Goal: Task Accomplishment & Management: Manage account settings

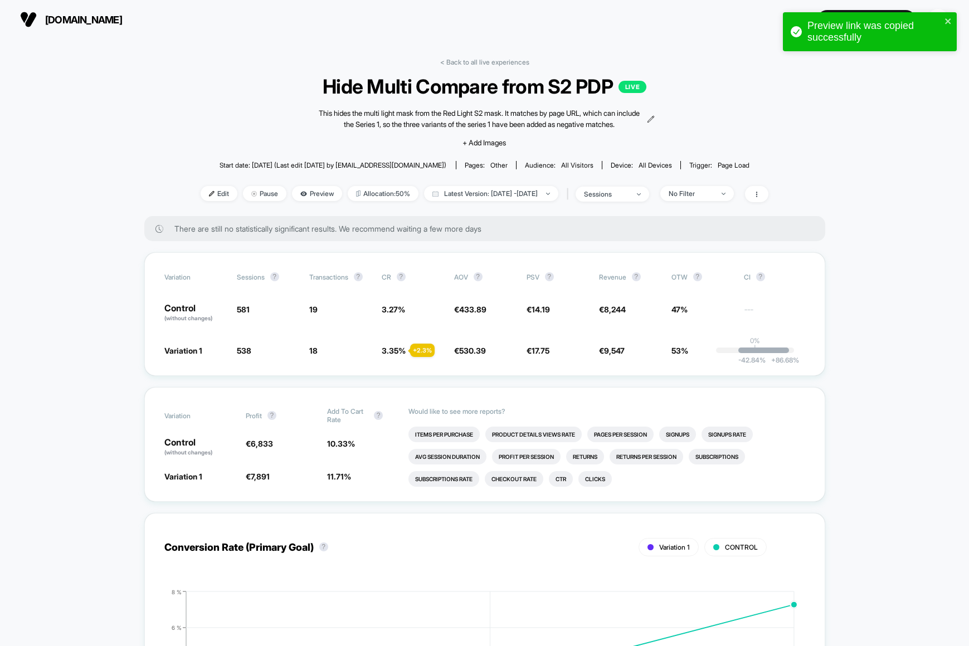
scroll to position [7, 0]
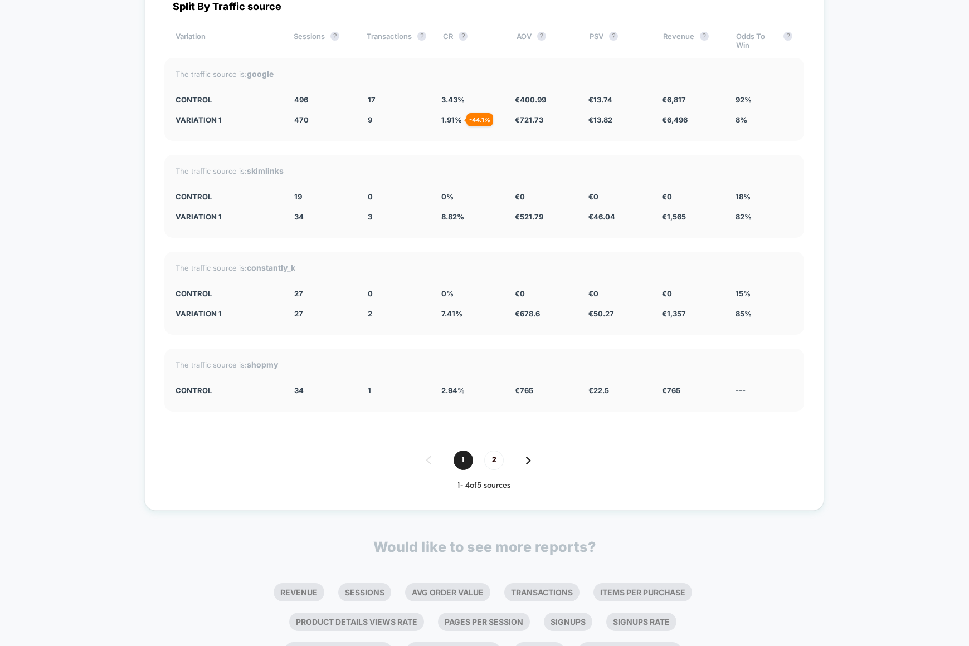
scroll to position [2416, 0]
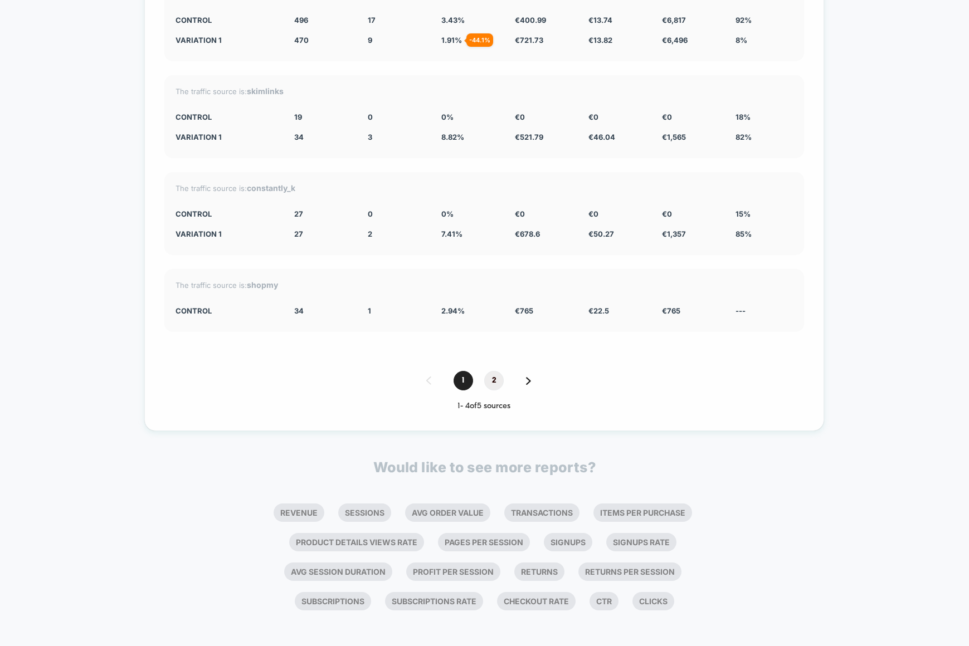
click at [496, 378] on span "2" at bounding box center [494, 381] width 20 height 20
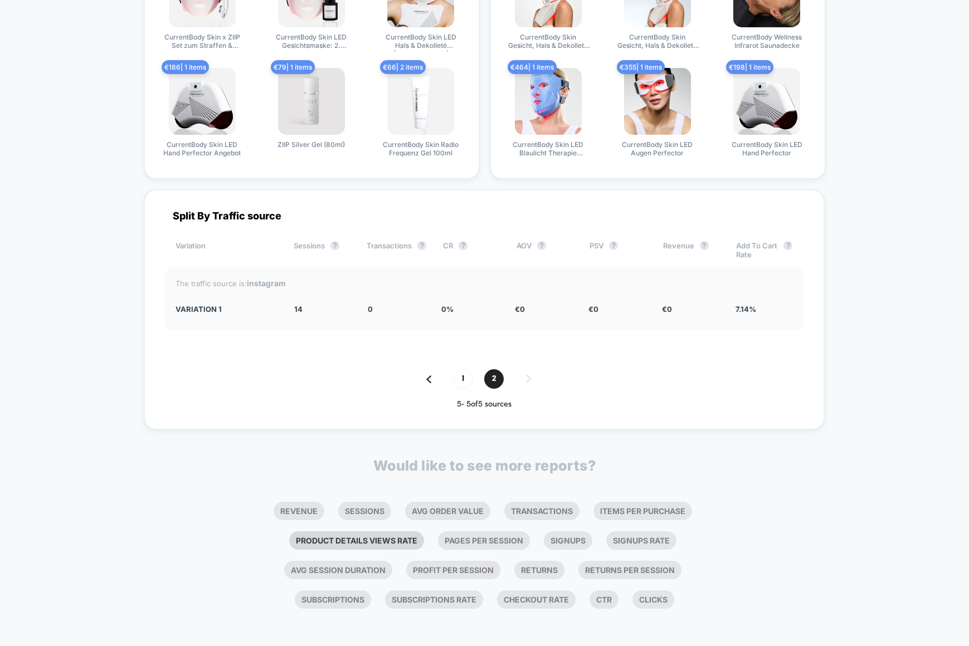
click at [392, 545] on li "Product Details Views Rate" at bounding box center [356, 541] width 135 height 18
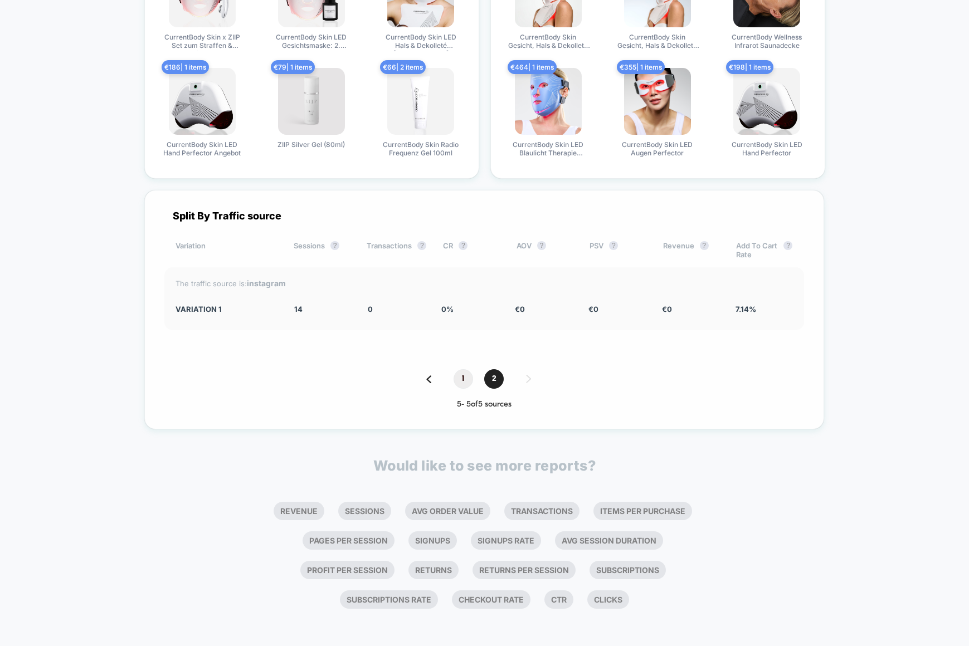
click at [464, 369] on span "1" at bounding box center [464, 379] width 20 height 20
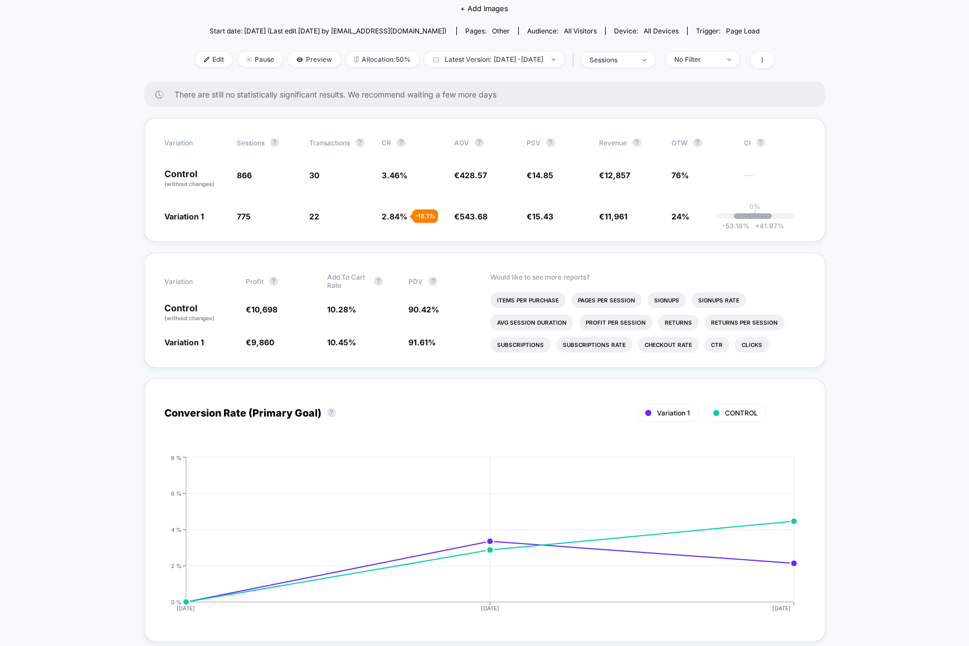
scroll to position [0, 0]
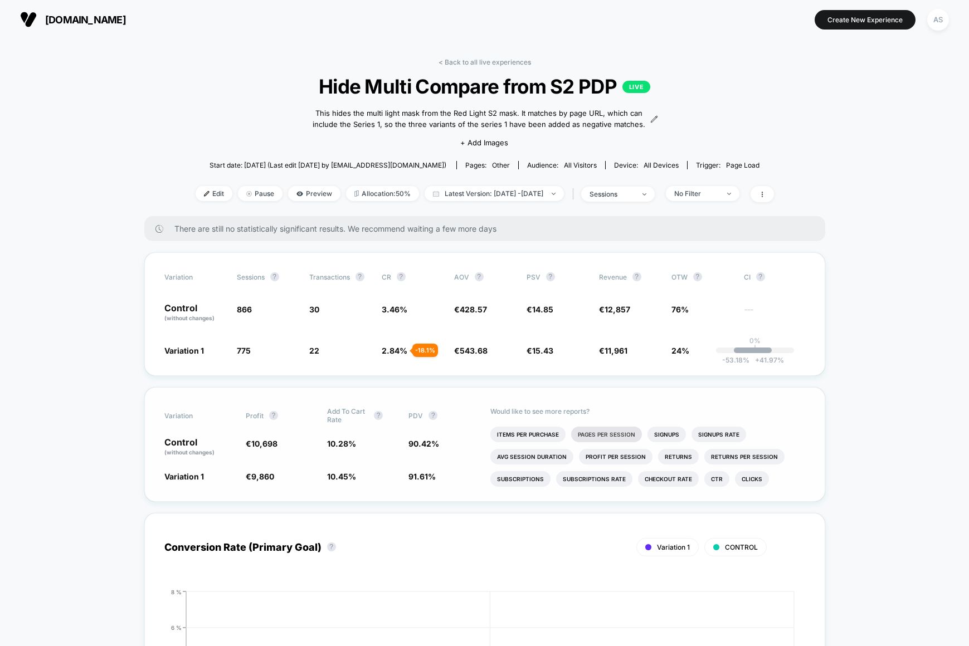
click at [620, 439] on li "Pages Per Session" at bounding box center [606, 435] width 71 height 16
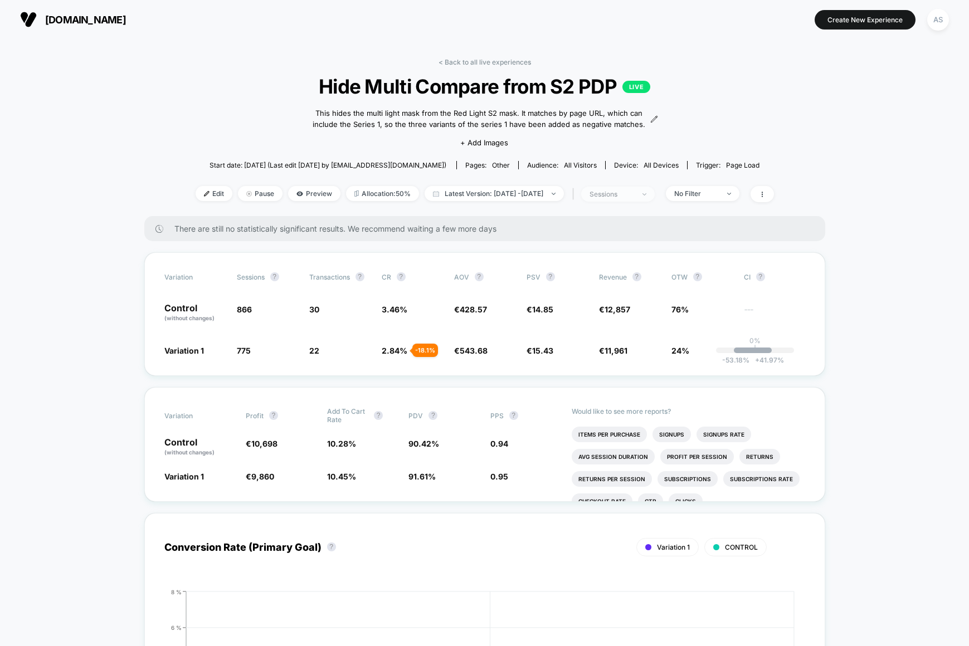
click at [645, 201] on span "sessions" at bounding box center [618, 194] width 74 height 15
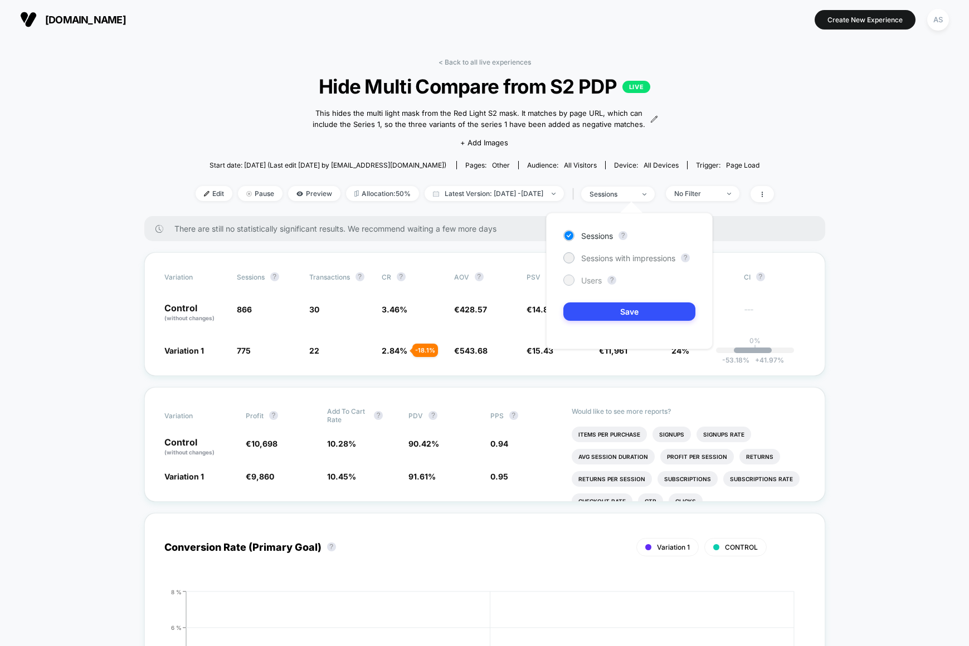
click at [582, 276] on span "Users" at bounding box center [591, 280] width 21 height 9
click at [593, 314] on button "Save" at bounding box center [629, 312] width 132 height 18
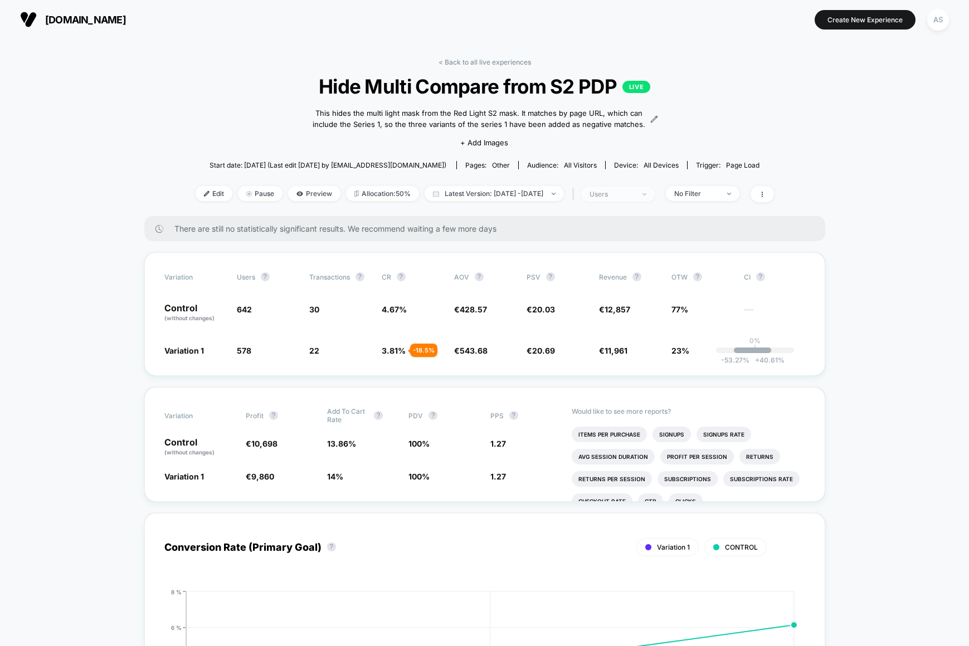
click at [634, 197] on div "users" at bounding box center [612, 194] width 45 height 8
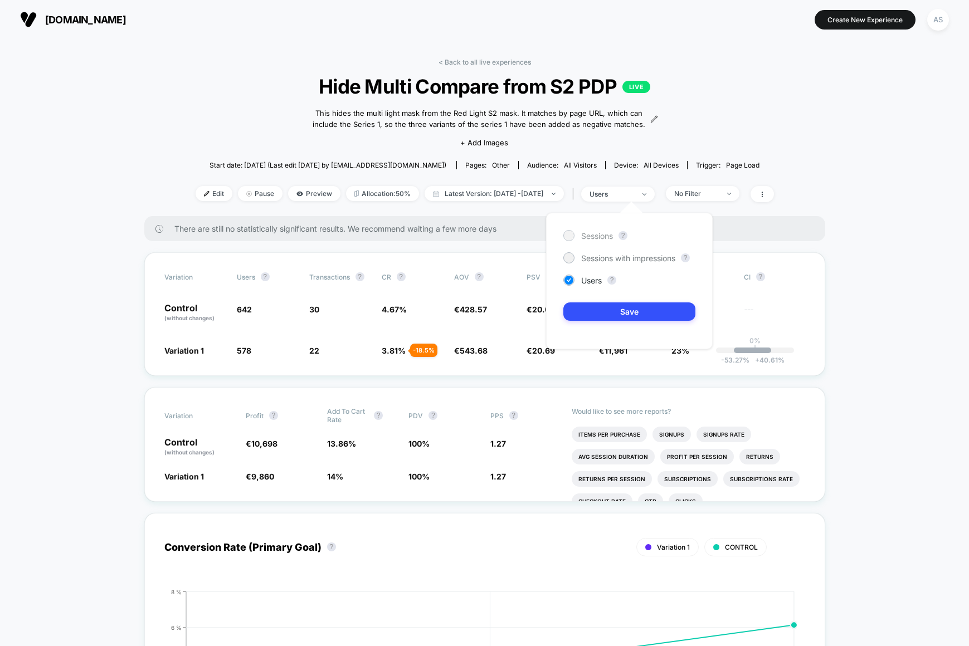
click at [605, 234] on span "Sessions" at bounding box center [597, 235] width 32 height 9
click at [584, 286] on div "Sessions ? Sessions with impressions ? Users ? Save" at bounding box center [629, 281] width 167 height 137
click at [581, 282] on span "Users" at bounding box center [591, 280] width 21 height 9
click at [590, 308] on button "Save" at bounding box center [629, 312] width 132 height 18
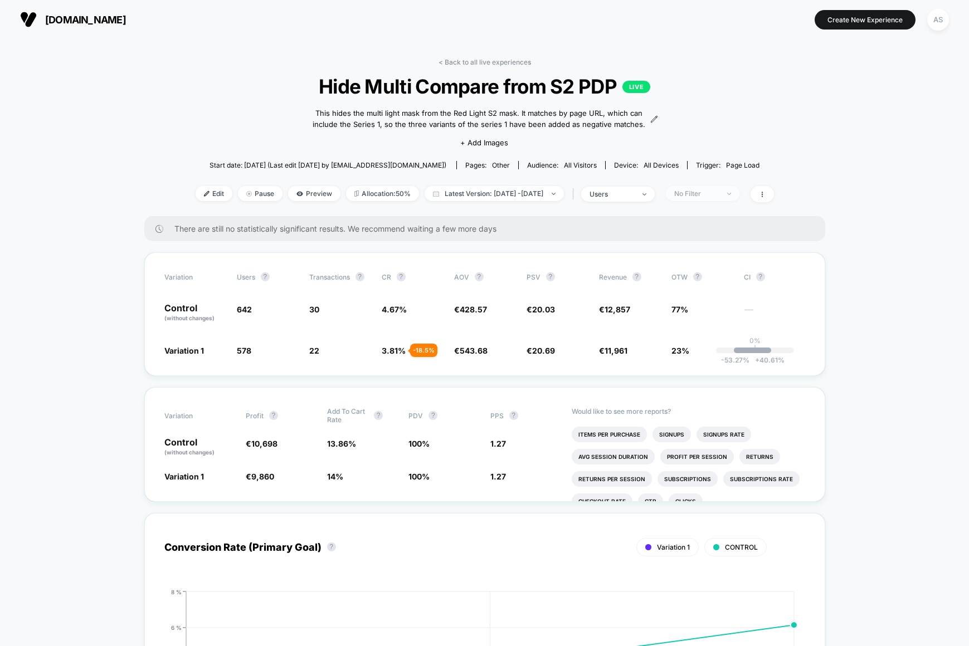
click at [704, 188] on span "No Filter" at bounding box center [703, 193] width 74 height 15
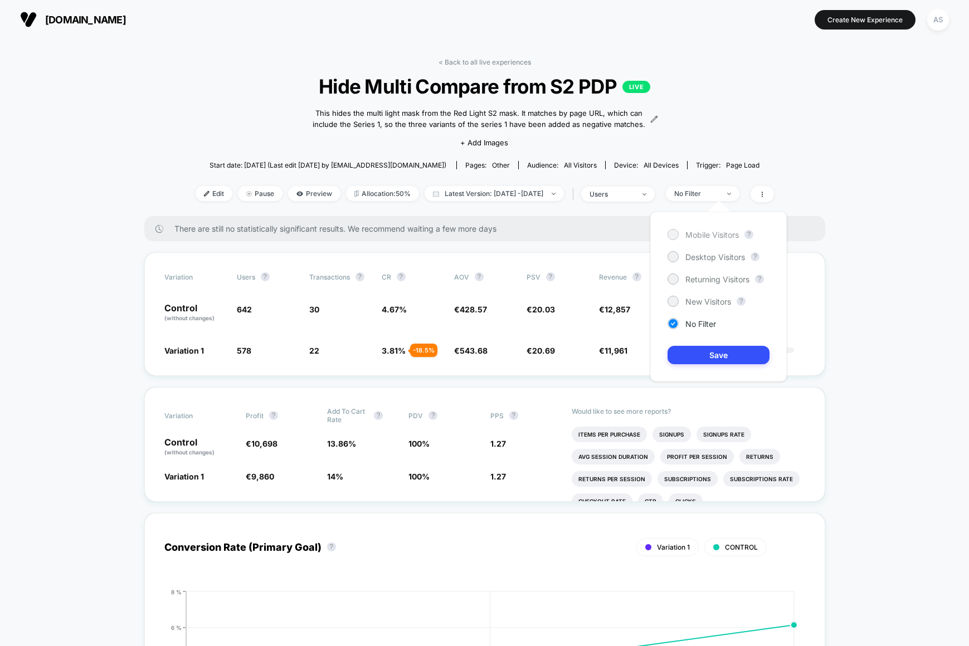
click at [690, 236] on span "Mobile Visitors" at bounding box center [711, 234] width 53 height 9
click at [719, 346] on button "Save" at bounding box center [719, 355] width 102 height 18
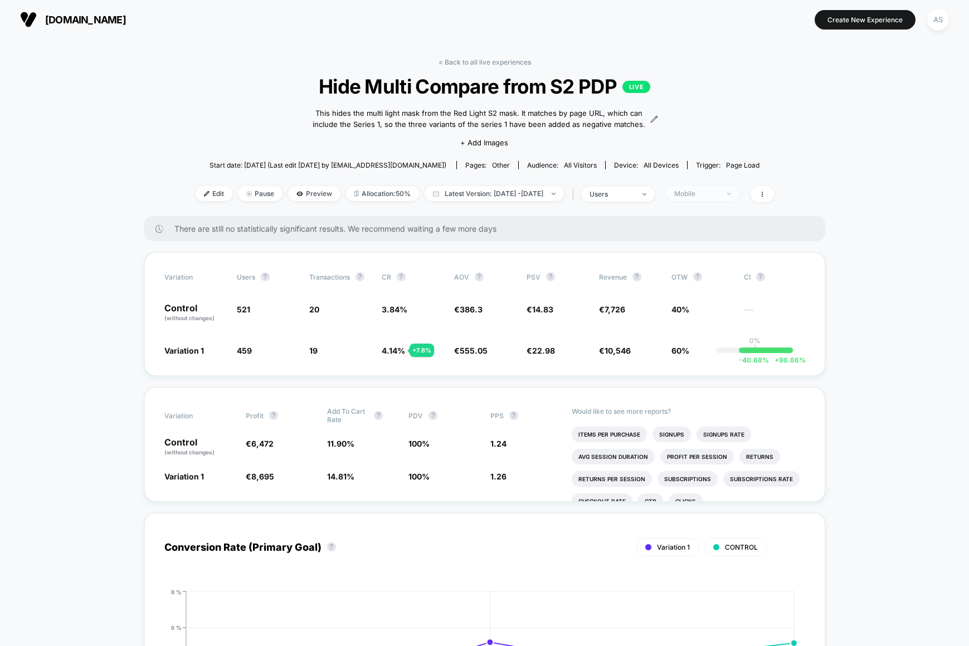
click at [727, 199] on span "Mobile" at bounding box center [703, 193] width 74 height 15
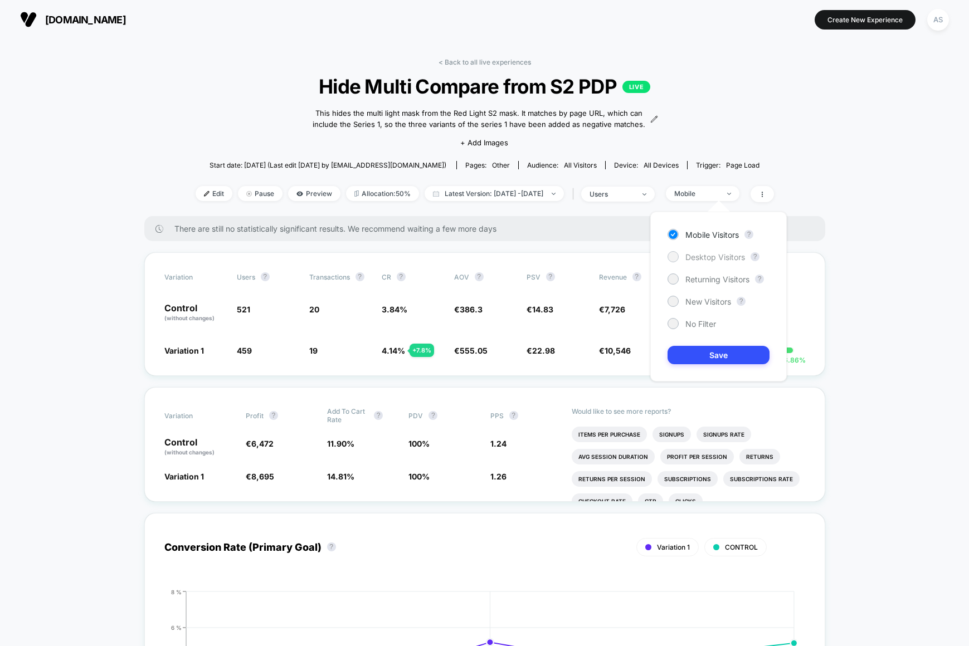
click at [704, 252] on span "Desktop Visitors" at bounding box center [715, 256] width 60 height 9
click at [708, 357] on button "Save" at bounding box center [719, 355] width 102 height 18
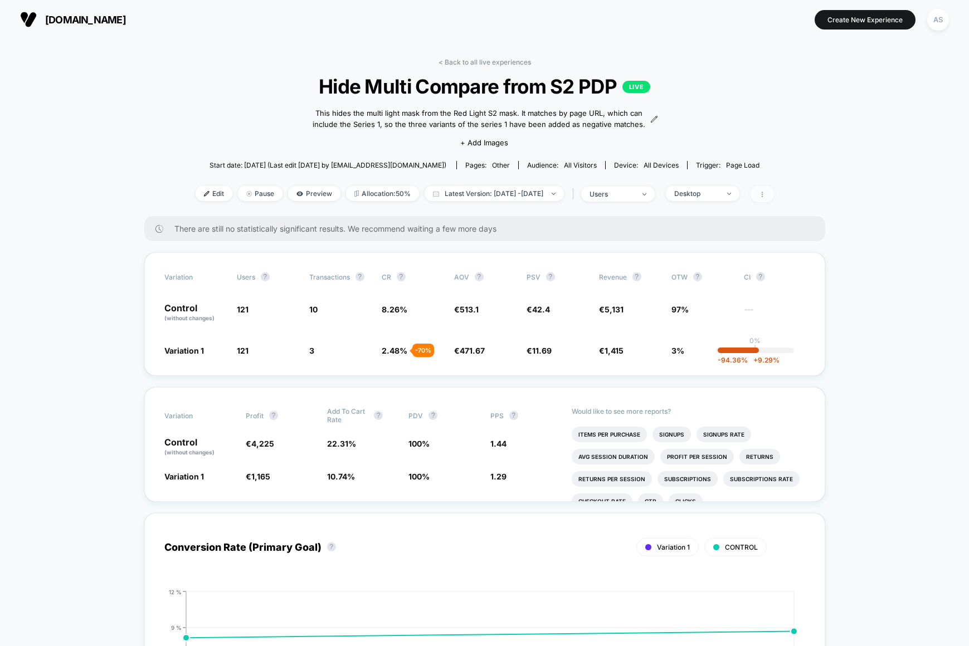
click at [774, 189] on span at bounding box center [762, 194] width 23 height 16
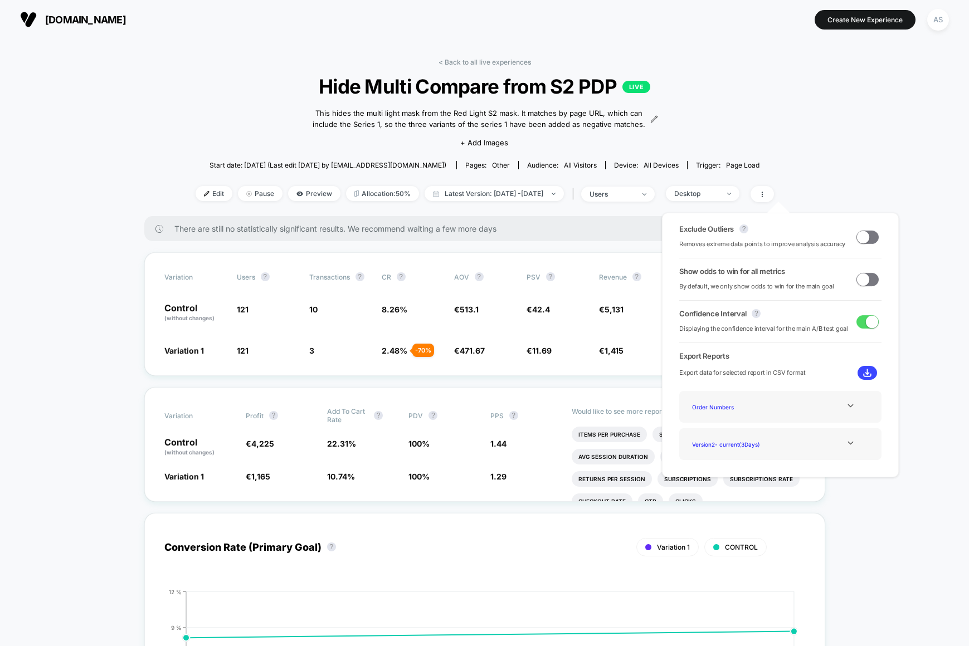
click at [858, 235] on span at bounding box center [863, 237] width 12 height 12
click at [858, 235] on span at bounding box center [867, 237] width 22 height 13
click at [858, 235] on span at bounding box center [863, 237] width 12 height 12
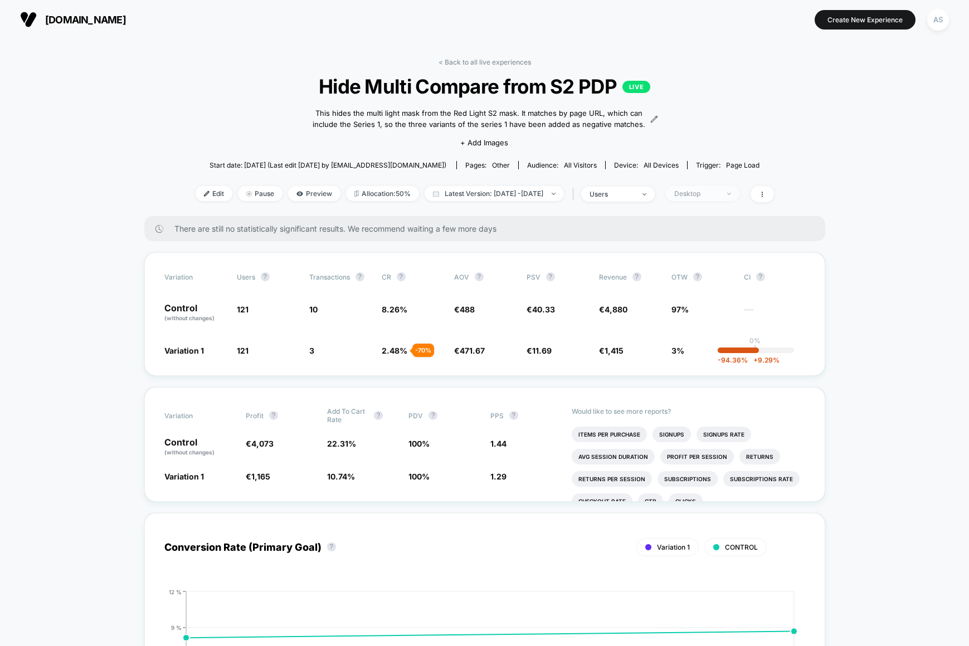
click at [719, 194] on div "Desktop" at bounding box center [696, 193] width 45 height 8
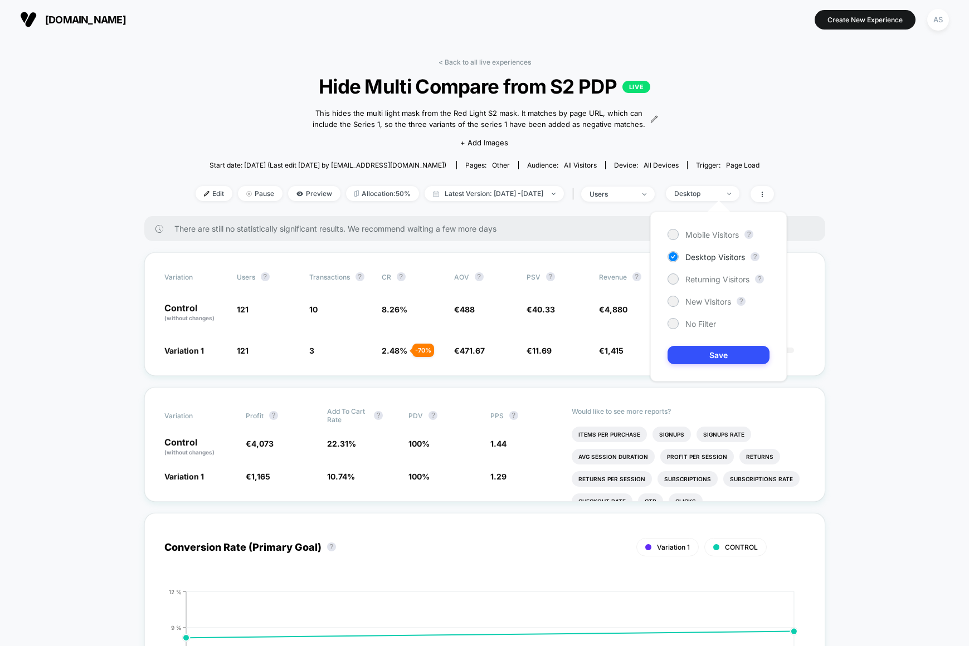
click at [707, 226] on div "Mobile Visitors ? Desktop Visitors ? Returning Visitors ? New Visitors ? No Fil…" at bounding box center [718, 297] width 137 height 170
click at [700, 236] on span "Mobile Visitors" at bounding box center [711, 234] width 53 height 9
click at [718, 302] on span "New Visitors" at bounding box center [708, 301] width 46 height 9
click at [762, 360] on button "Save" at bounding box center [719, 355] width 102 height 18
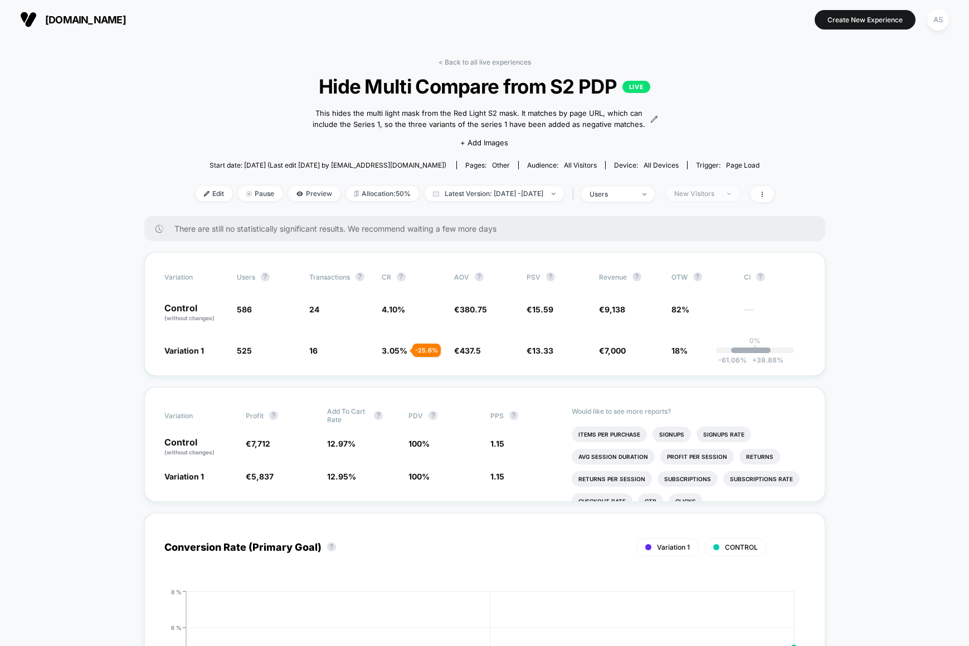
click at [739, 188] on span "New Visitors" at bounding box center [703, 193] width 74 height 15
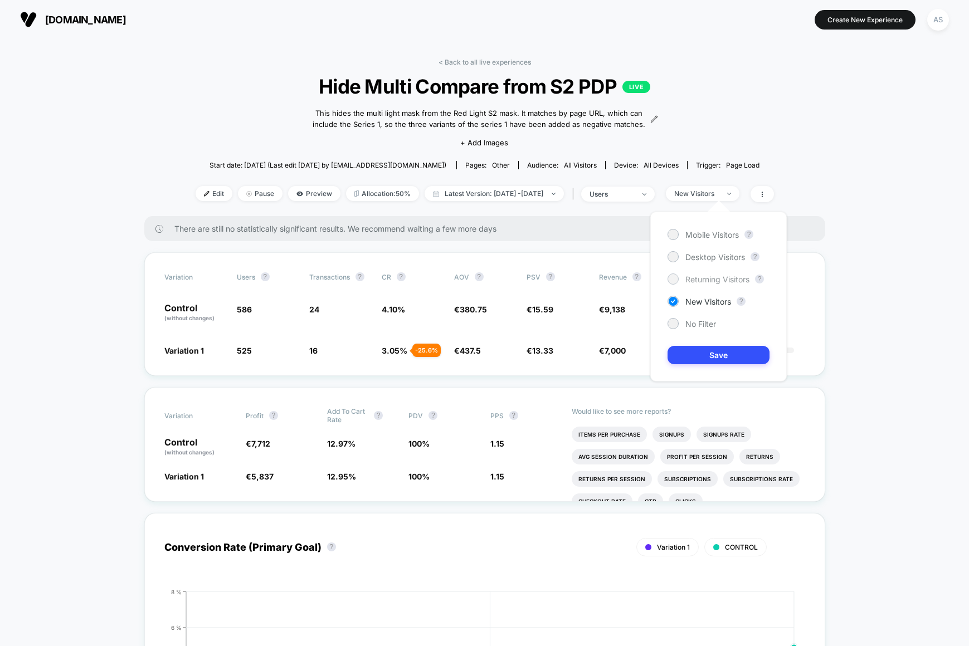
click at [720, 279] on span "Returning Visitors" at bounding box center [717, 279] width 64 height 9
click at [713, 355] on button "Save" at bounding box center [719, 355] width 102 height 18
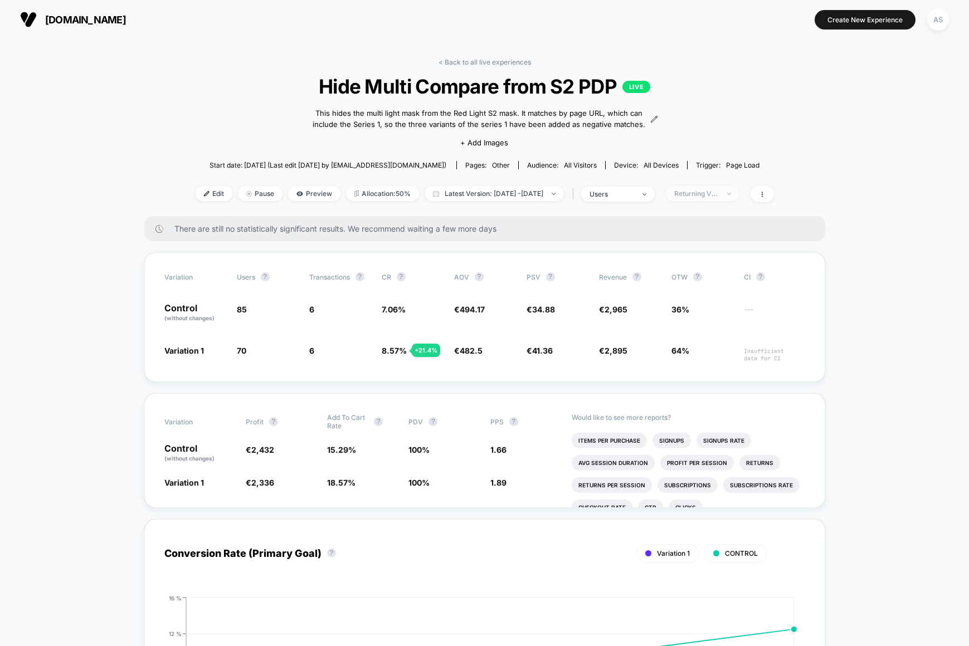
click at [732, 186] on span "Returning Visitors" at bounding box center [703, 193] width 74 height 15
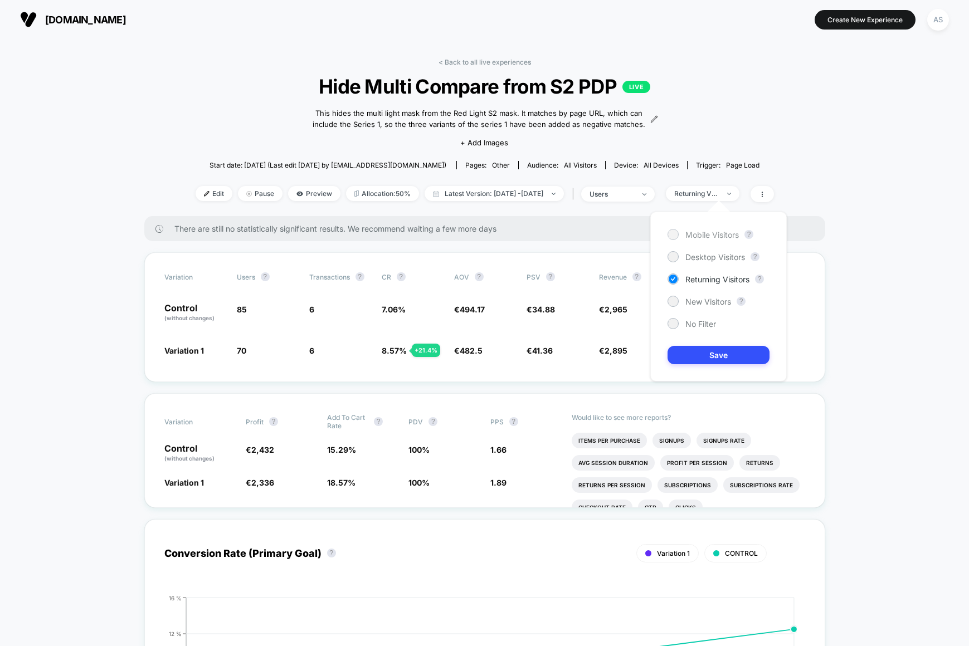
click at [709, 232] on span "Mobile Visitors" at bounding box center [711, 234] width 53 height 9
click at [708, 361] on button "Save" at bounding box center [719, 355] width 102 height 18
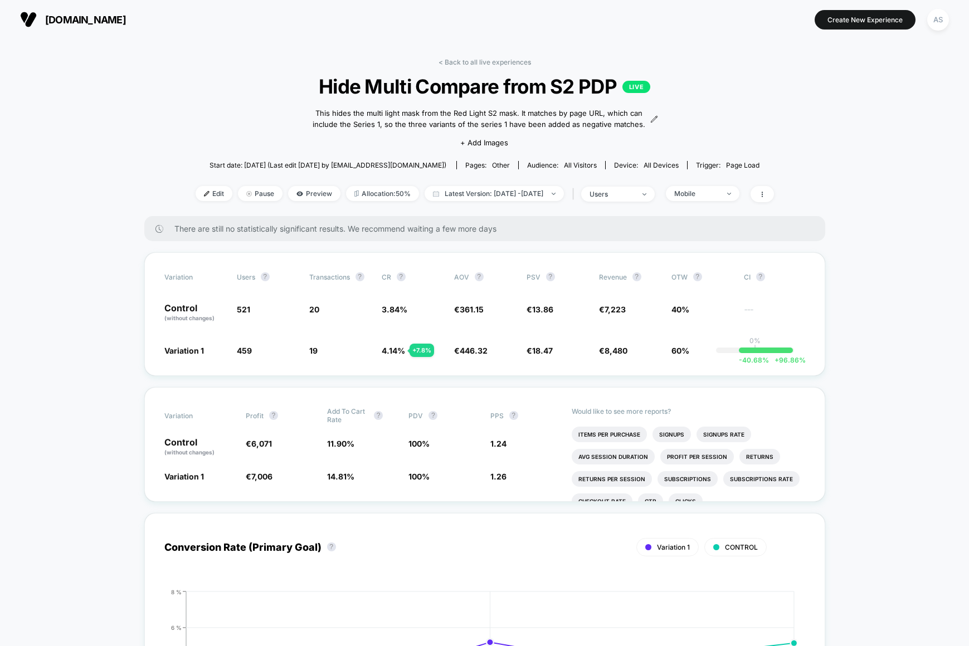
click at [722, 185] on div "< Back to all live experiences Hide Multi Compare from S2 PDP LIVE This hides t…" at bounding box center [485, 137] width 578 height 158
click at [718, 192] on div "Mobile" at bounding box center [696, 193] width 45 height 8
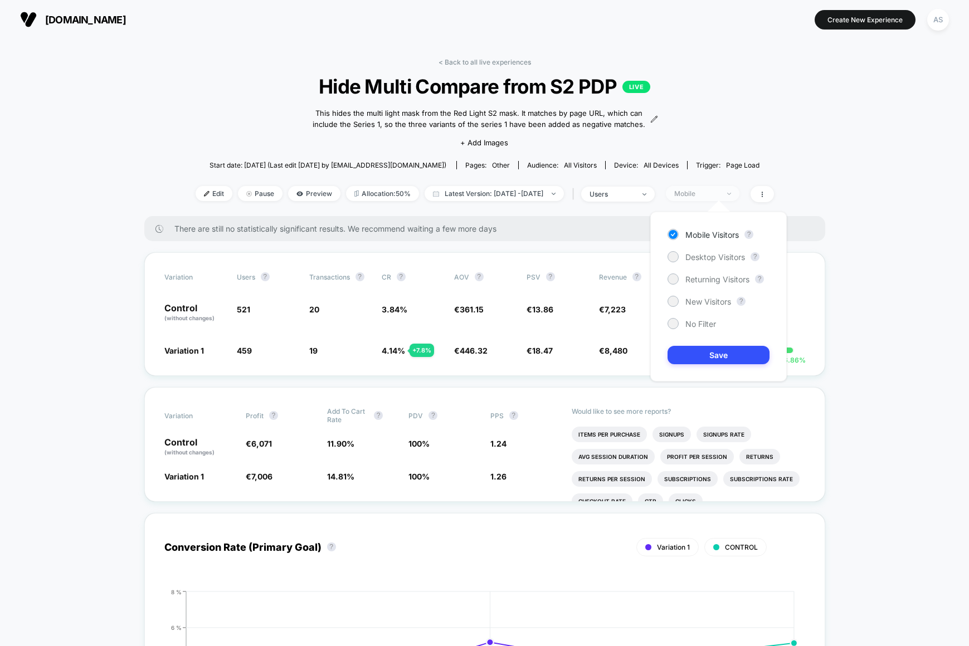
click at [718, 192] on div "Mobile" at bounding box center [696, 193] width 45 height 8
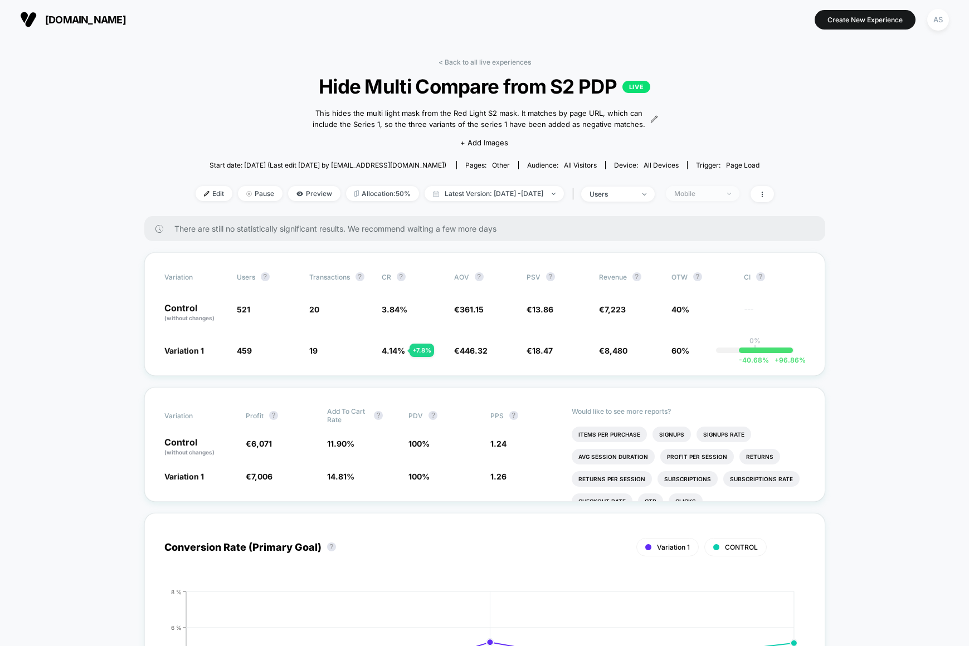
click at [718, 192] on div "Mobile" at bounding box center [696, 193] width 45 height 8
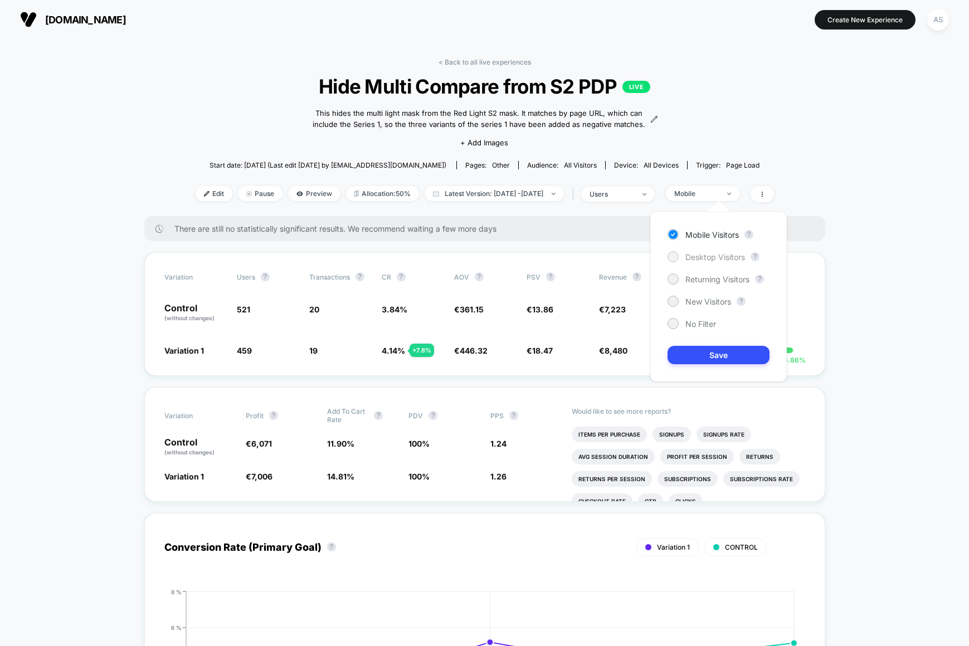
click at [705, 258] on span "Desktop Visitors" at bounding box center [715, 256] width 60 height 9
click at [708, 346] on button "Save" at bounding box center [719, 355] width 102 height 18
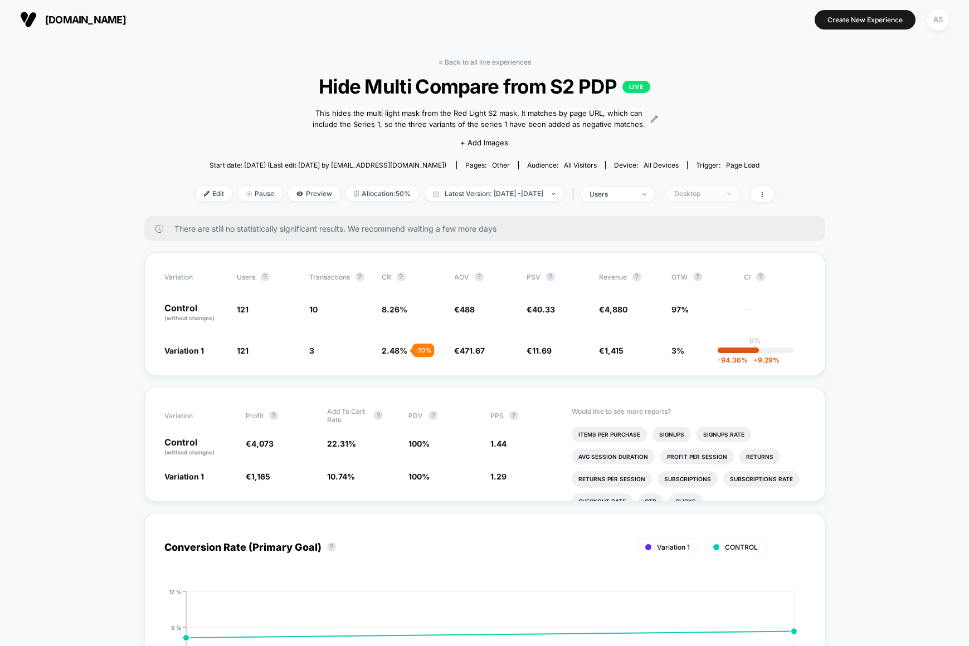
click at [739, 191] on span "Desktop" at bounding box center [703, 193] width 74 height 15
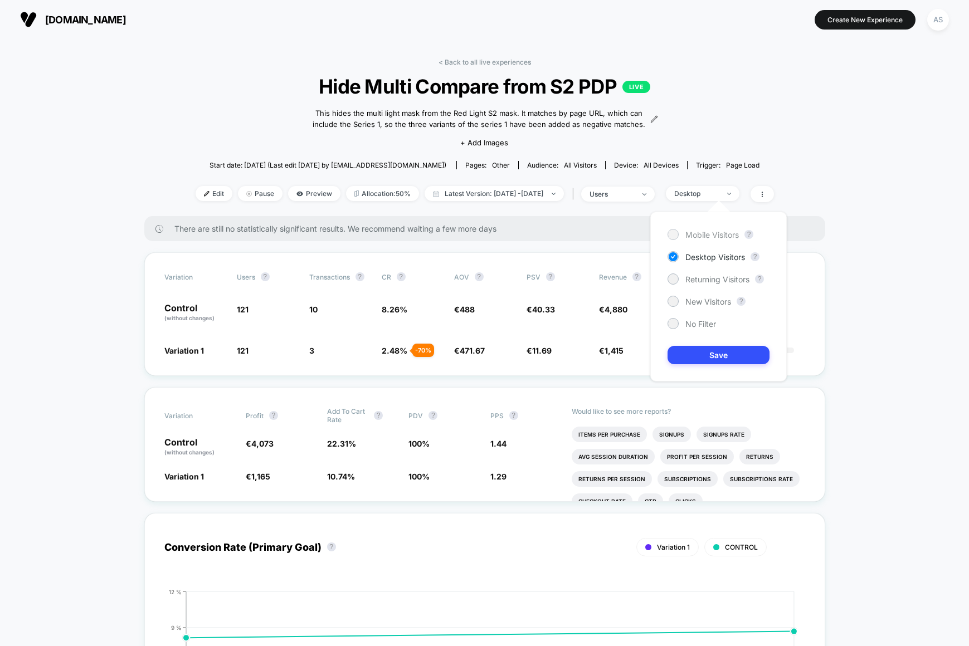
click at [711, 238] on span "Mobile Visitors" at bounding box center [711, 234] width 53 height 9
click at [698, 351] on button "Save" at bounding box center [719, 355] width 102 height 18
